Goal: Information Seeking & Learning: Understand process/instructions

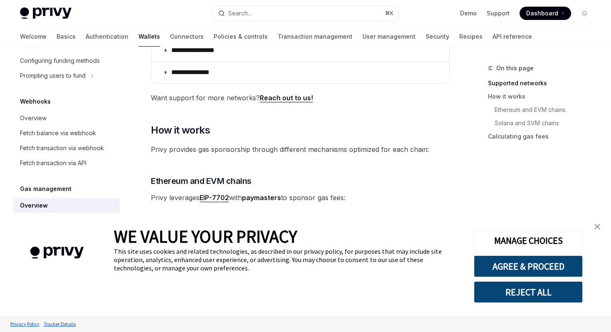
scroll to position [188, 0]
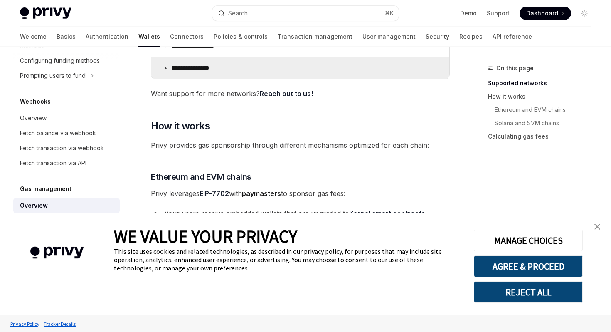
click at [165, 69] on icon at bounding box center [165, 68] width 5 height 5
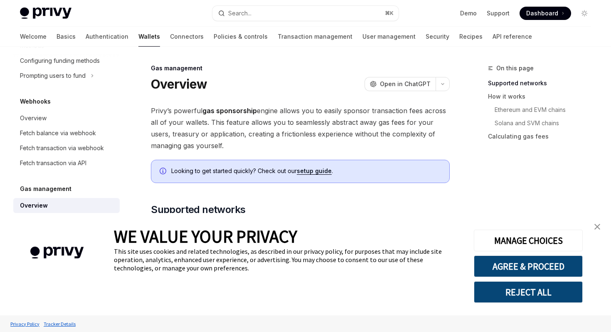
click at [593, 227] on link "close banner" at bounding box center [597, 226] width 17 height 17
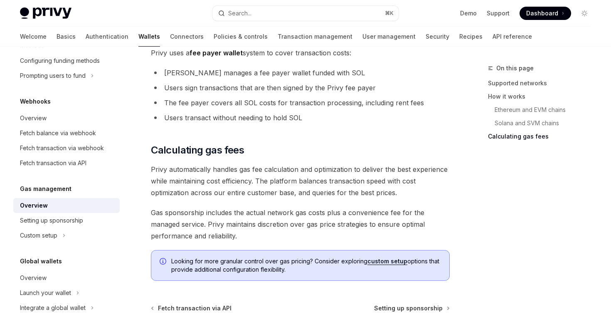
scroll to position [742, 0]
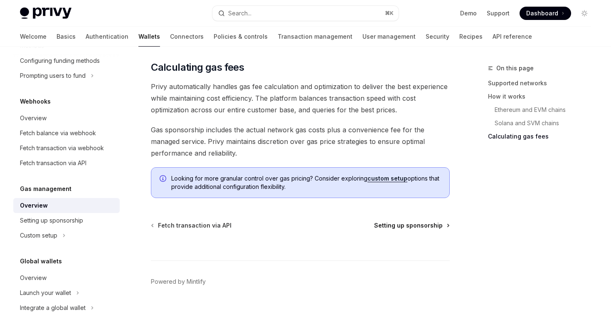
click at [417, 228] on span "Setting up sponsorship" at bounding box center [408, 225] width 69 height 8
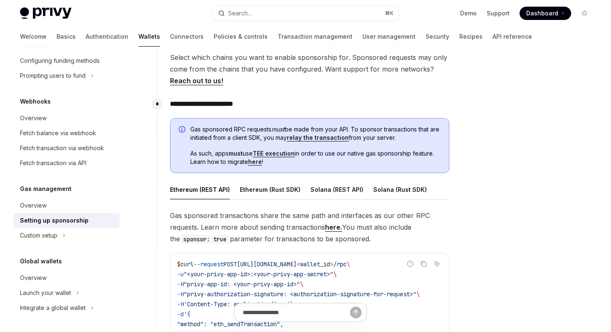
scroll to position [404, 0]
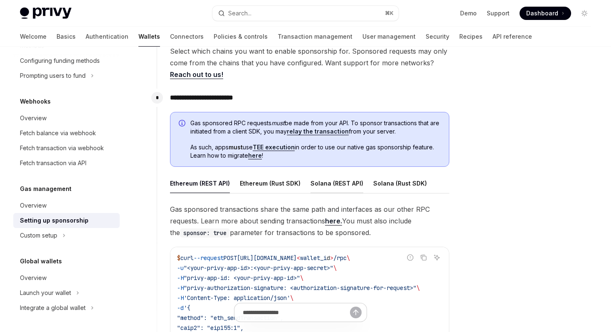
click at [323, 183] on div "Solana (REST API)" at bounding box center [337, 183] width 53 height 20
type textarea "*"
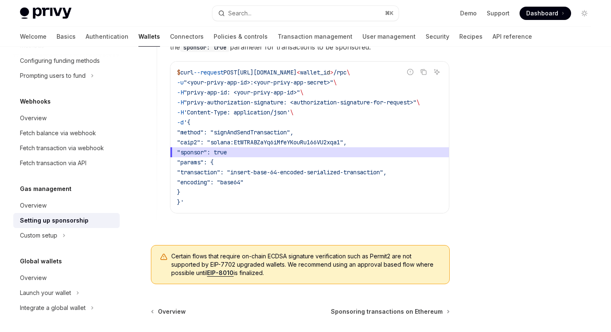
scroll to position [679, 0]
